Goal: Task Accomplishment & Management: Complete application form

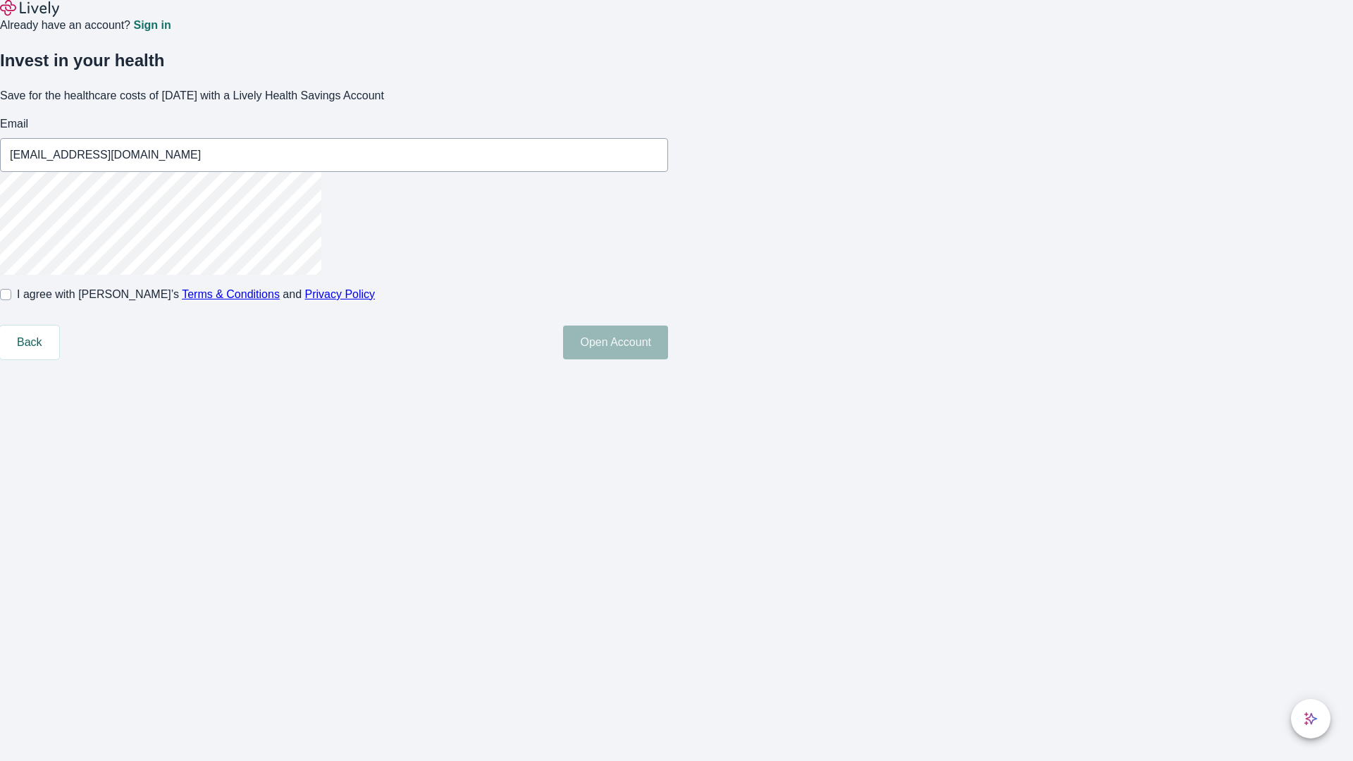
click at [11, 300] on input "I agree with Lively’s Terms & Conditions and Privacy Policy" at bounding box center [5, 294] width 11 height 11
checkbox input "true"
click at [668, 359] on button "Open Account" at bounding box center [615, 343] width 105 height 34
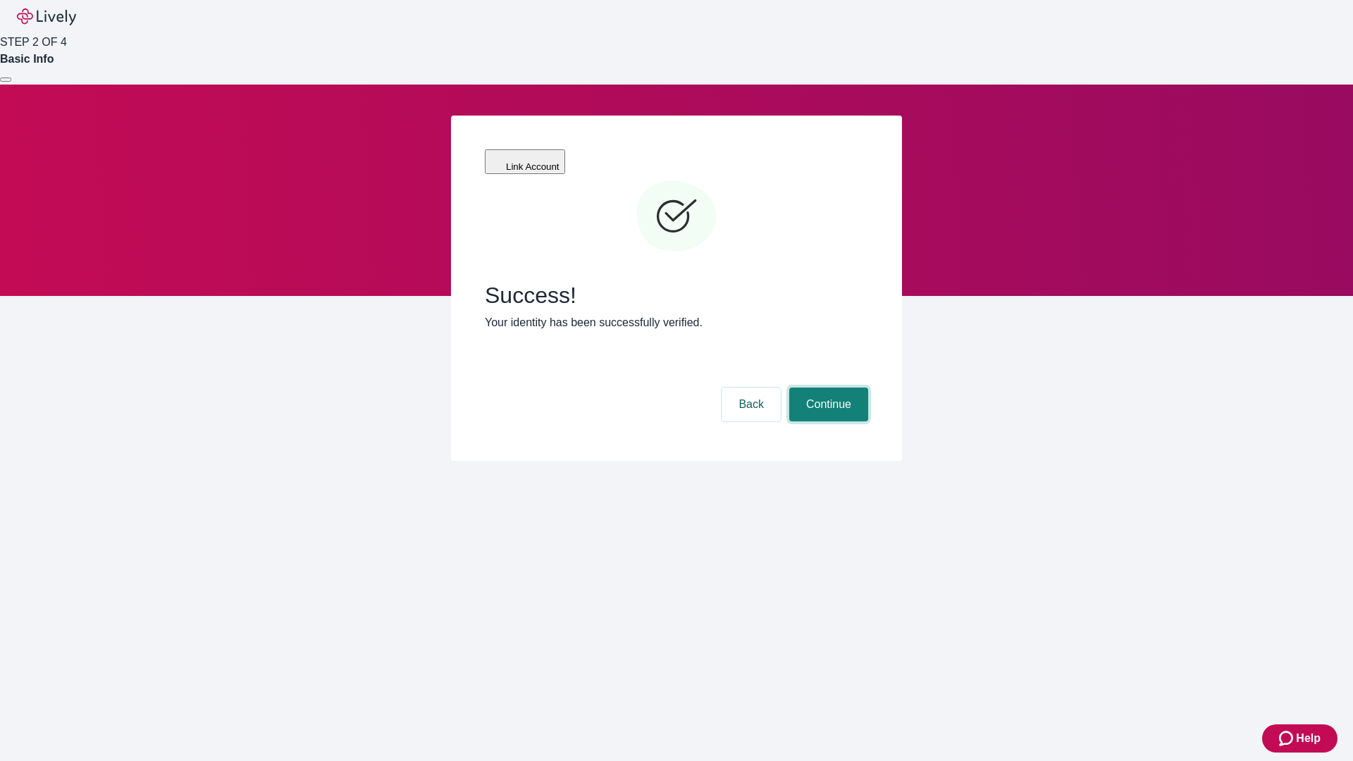
click at [827, 388] on button "Continue" at bounding box center [828, 405] width 79 height 34
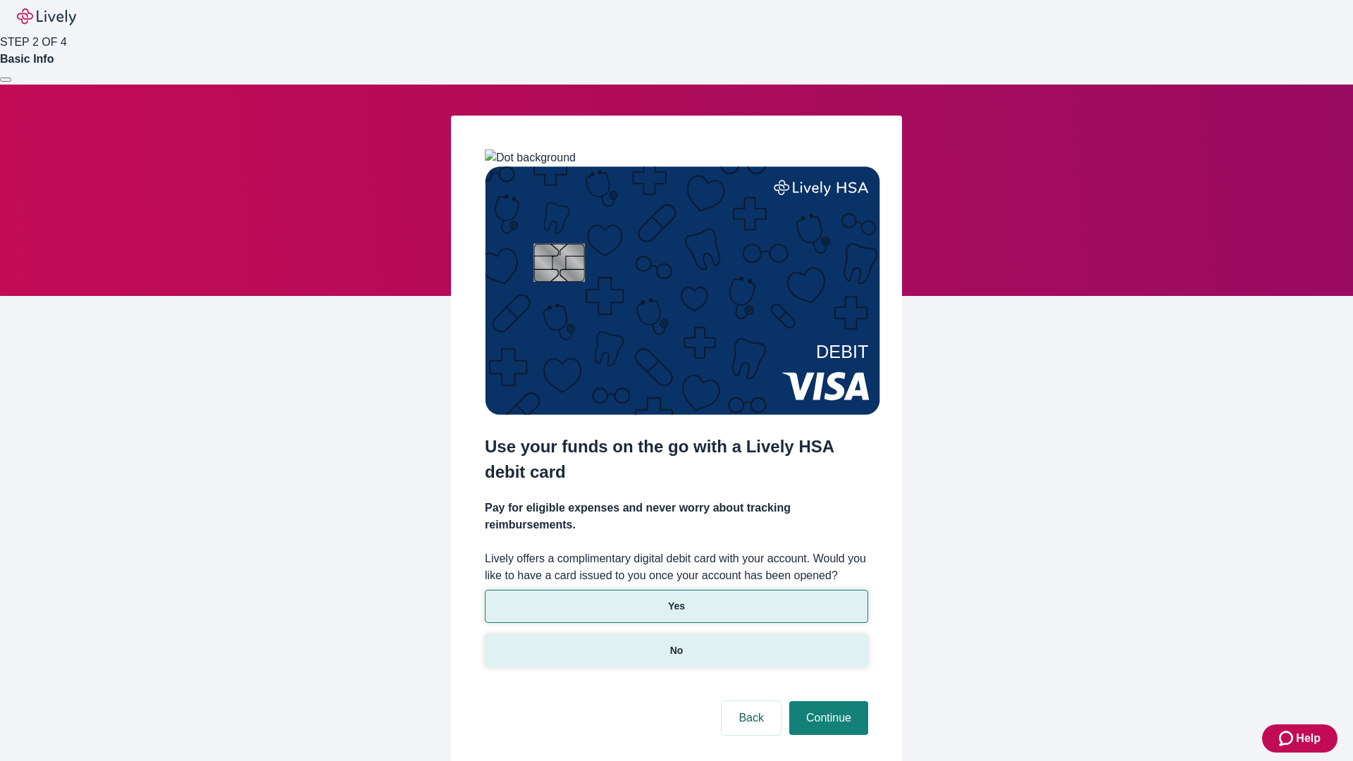
click at [676, 643] on p "No" at bounding box center [676, 650] width 13 height 15
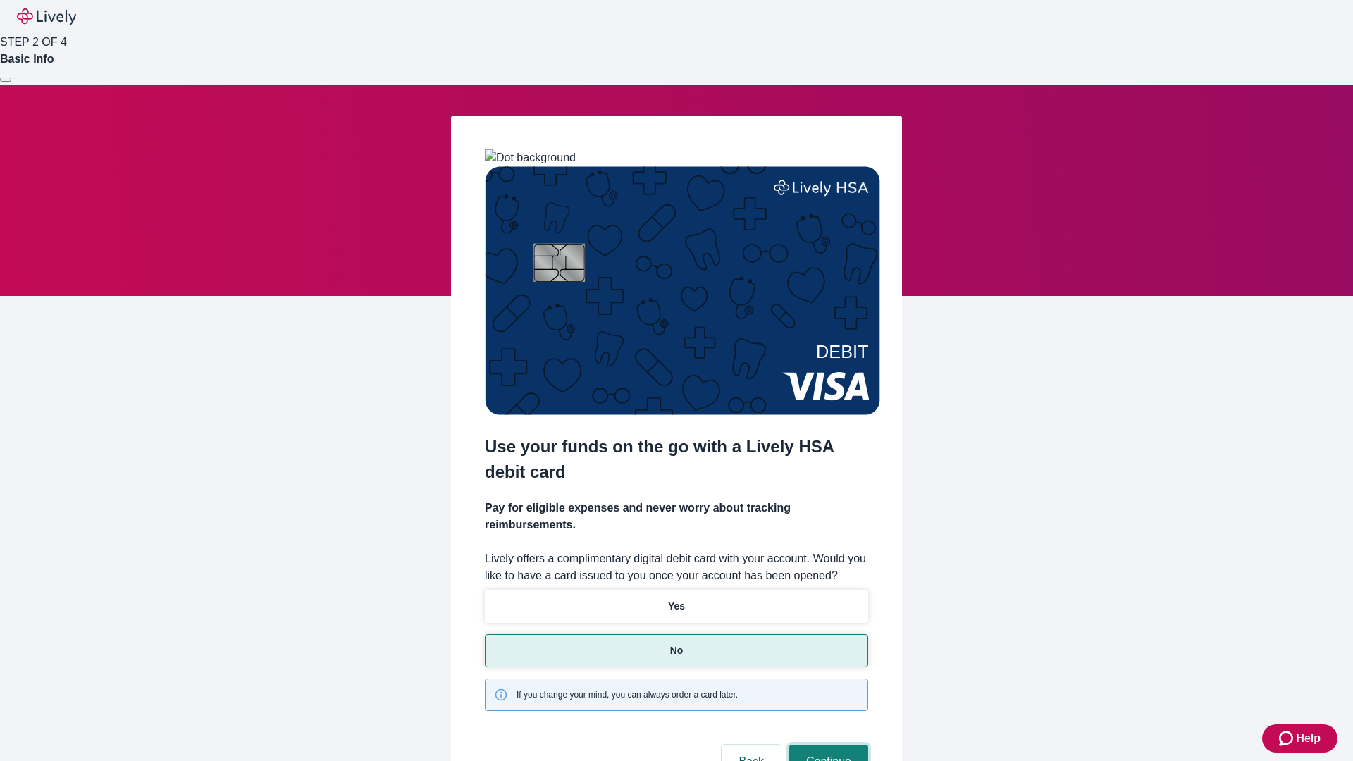
click at [827, 745] on button "Continue" at bounding box center [828, 762] width 79 height 34
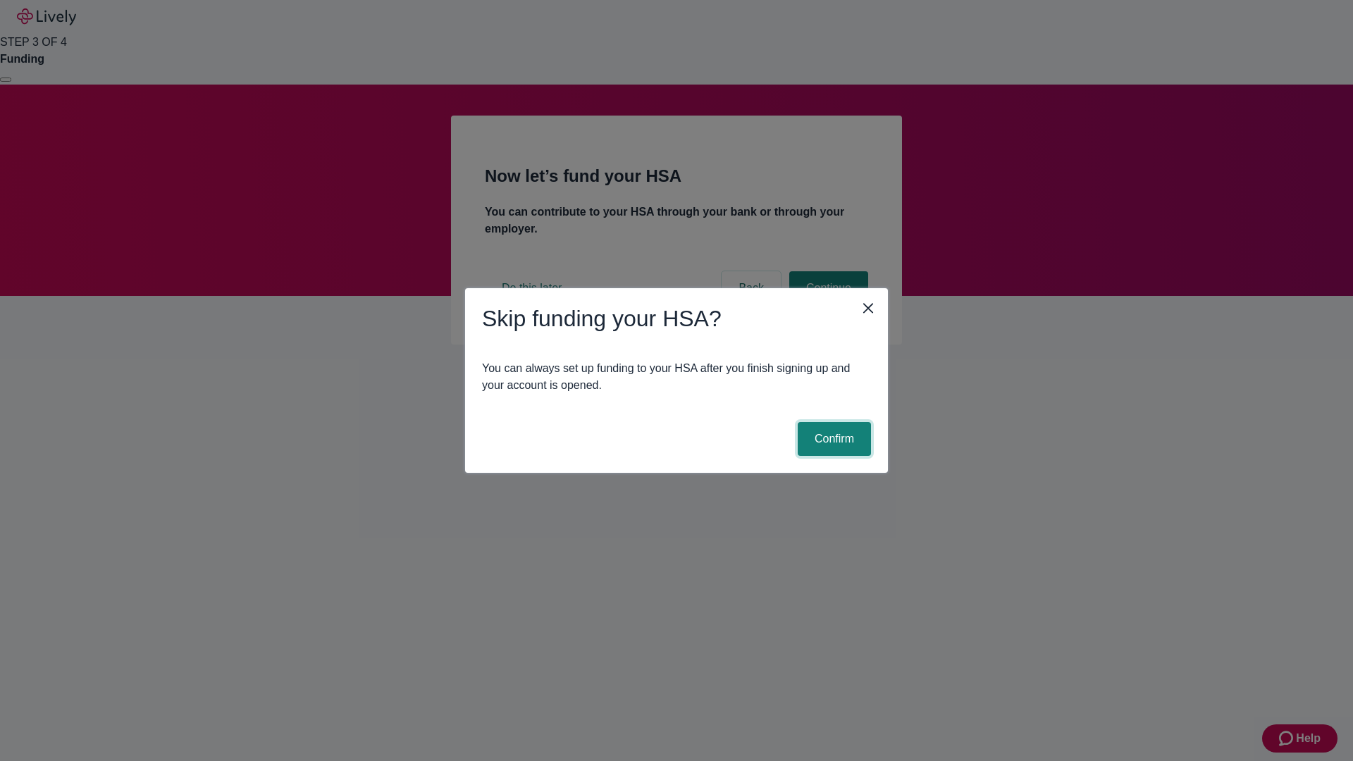
click at [832, 439] on button "Confirm" at bounding box center [834, 439] width 73 height 34
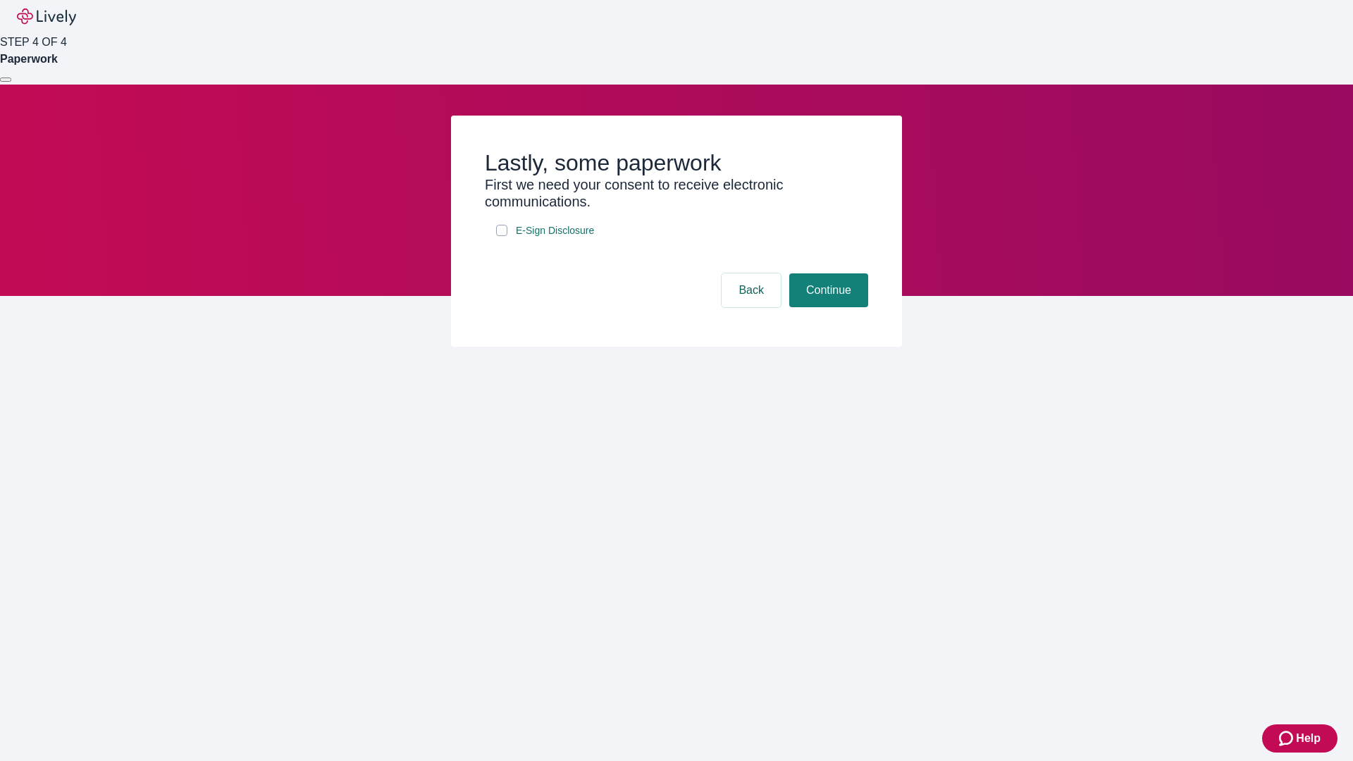
click at [502, 236] on input "E-Sign Disclosure" at bounding box center [501, 230] width 11 height 11
checkbox input "true"
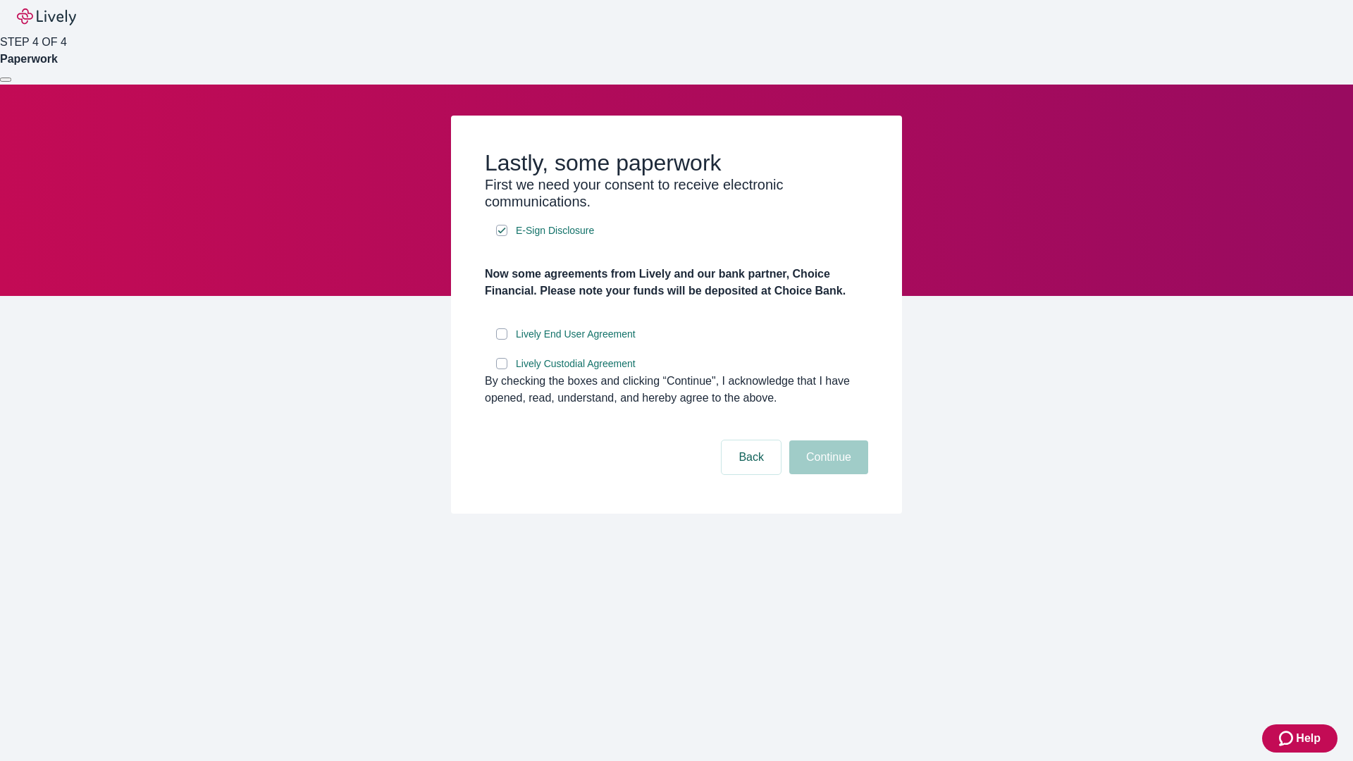
click at [502, 340] on input "Lively End User Agreement" at bounding box center [501, 333] width 11 height 11
checkbox input "true"
click at [502, 369] on input "Lively Custodial Agreement" at bounding box center [501, 363] width 11 height 11
checkbox input "true"
click at [827, 474] on button "Continue" at bounding box center [828, 457] width 79 height 34
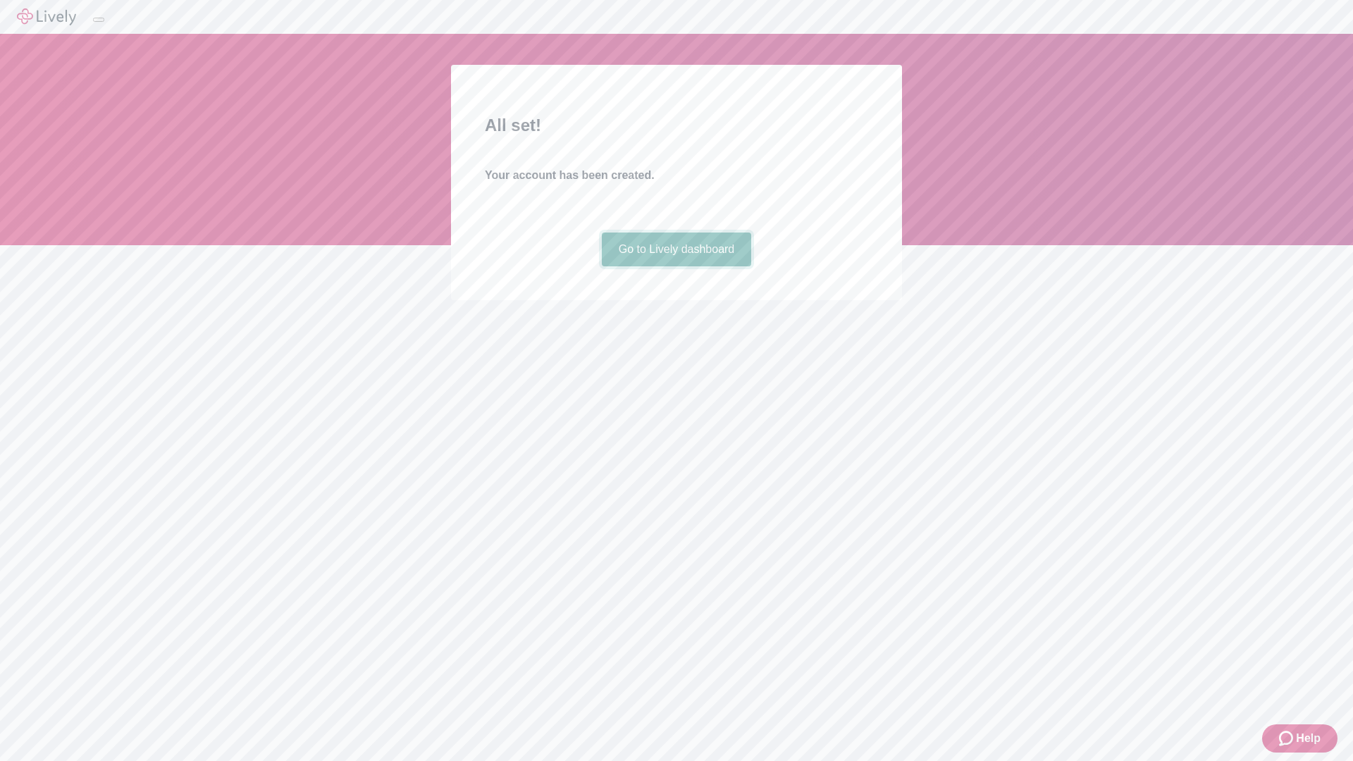
click at [676, 266] on link "Go to Lively dashboard" at bounding box center [677, 250] width 150 height 34
